Goal: Task Accomplishment & Management: Complete application form

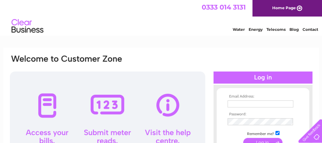
click at [269, 109] on td at bounding box center [263, 104] width 74 height 10
type input "[EMAIL_ADDRESS][DOMAIN_NAME]"
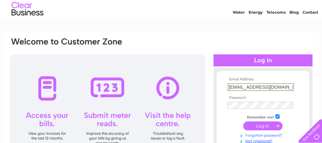
scroll to position [32, 0]
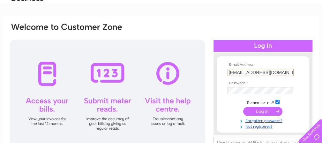
click at [279, 73] on input "[EMAIL_ADDRESS][DOMAIN_NAME]" at bounding box center [260, 73] width 66 height 8
click at [248, 73] on input "[EMAIL_ADDRESS][DOMAIN_NAME]" at bounding box center [260, 73] width 66 height 8
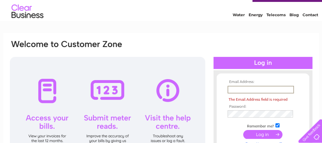
scroll to position [0, 0]
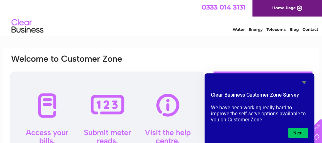
click at [302, 81] on icon "Hide survey" at bounding box center [304, 83] width 8 height 8
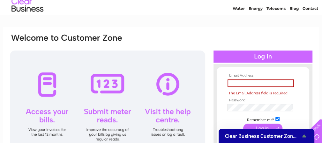
scroll to position [32, 0]
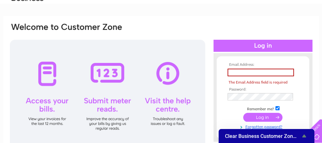
click at [239, 75] on input "text" at bounding box center [260, 73] width 66 height 8
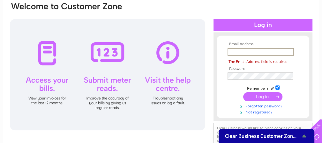
scroll to position [64, 0]
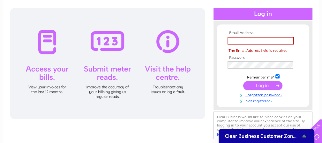
click at [251, 102] on link "Not registered?" at bounding box center [263, 101] width 72 height 6
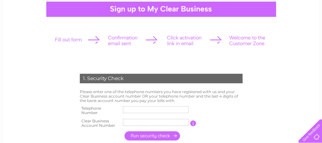
scroll to position [64, 0]
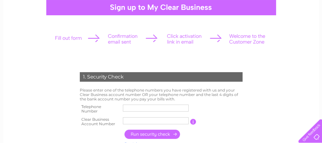
click at [172, 108] on input "text" at bounding box center [156, 108] width 66 height 7
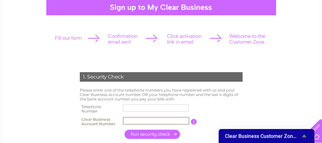
click at [129, 121] on input "text" at bounding box center [156, 121] width 66 height 8
click at [193, 123] on input "button" at bounding box center [194, 122] width 6 height 6
